Goal: Transaction & Acquisition: Register for event/course

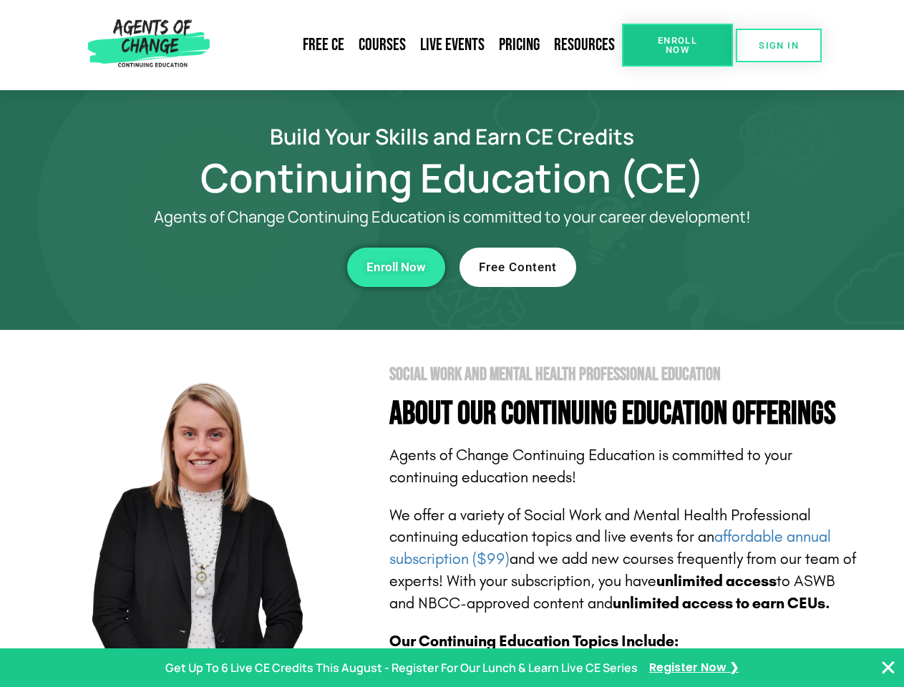
click at [452, 344] on section "Social Work and Mental Health Professional Education About Our Continuing Educa…" at bounding box center [452, 631] width 904 height 602
click at [677, 45] on span "Enroll Now" at bounding box center [677, 45] width 65 height 19
click at [779, 45] on span "SIGN IN" at bounding box center [779, 45] width 40 height 9
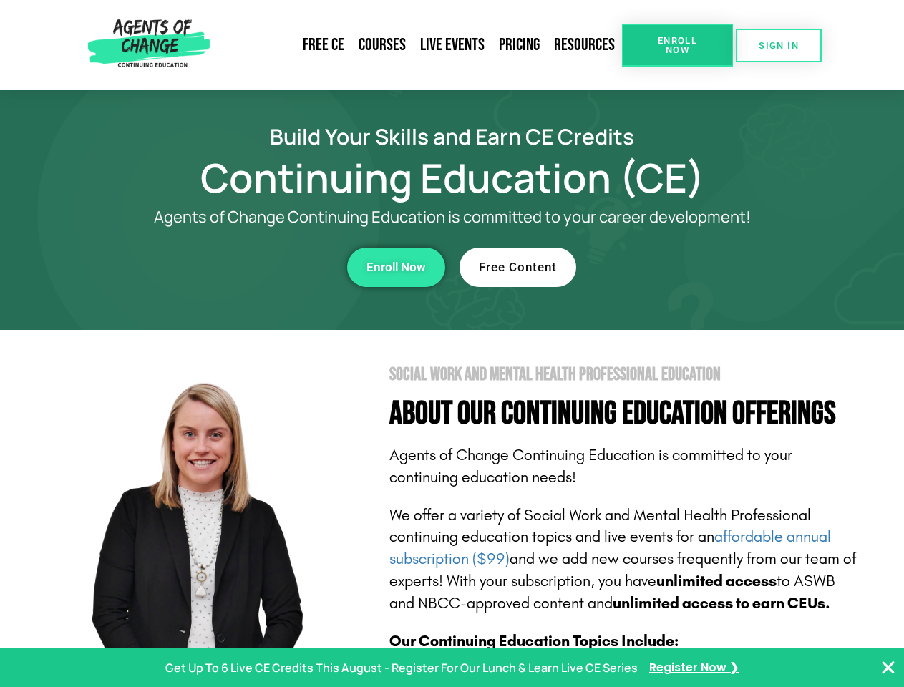
click at [248, 267] on div "Enroll Now" at bounding box center [249, 267] width 394 height 39
click at [396, 267] on span "Enroll Now" at bounding box center [396, 267] width 59 height 12
click at [657, 267] on div "Free Content" at bounding box center [657, 267] width 394 height 39
